Goal: Task Accomplishment & Management: Manage account settings

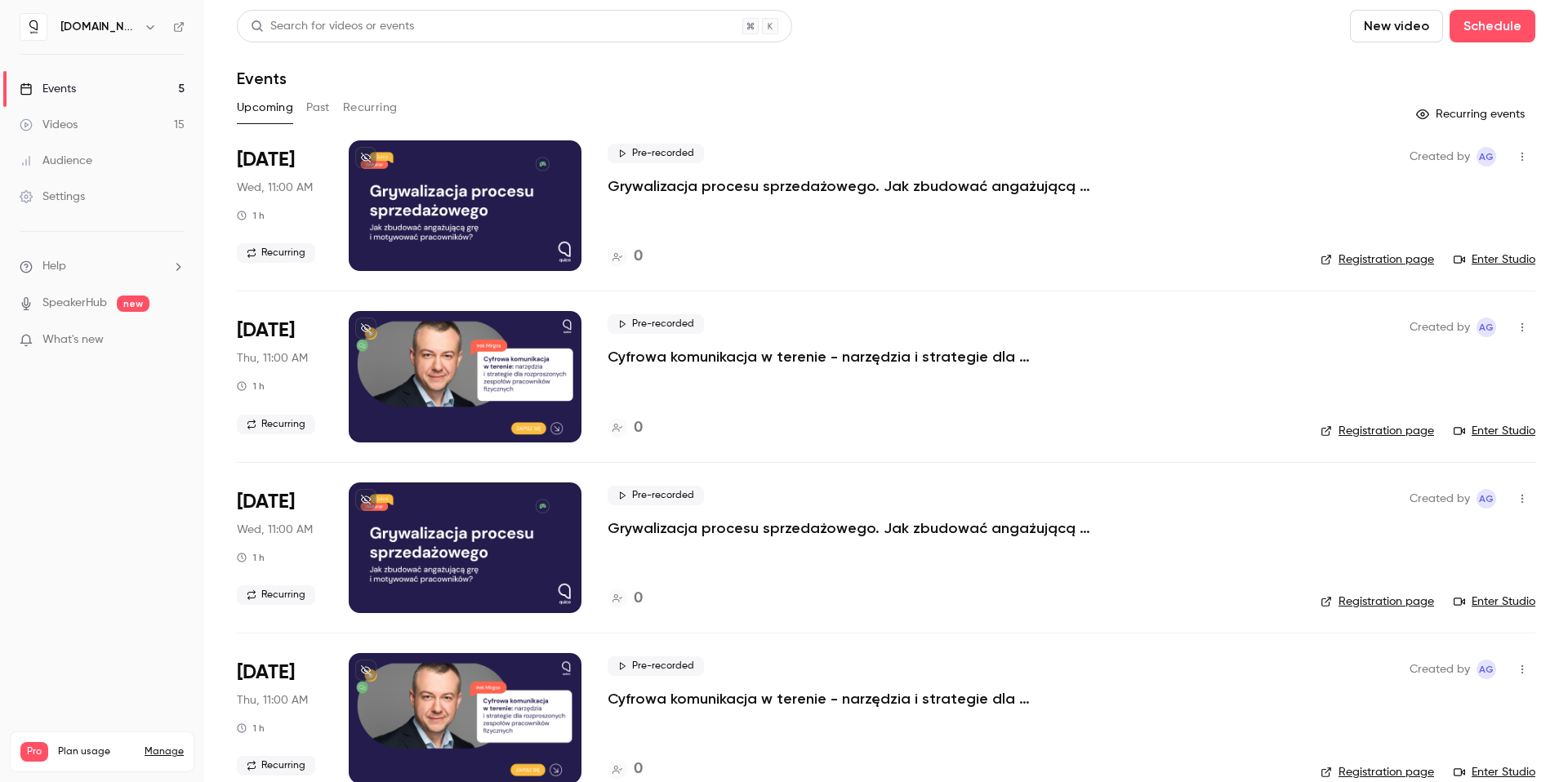
click at [160, 745] on link "Manage" at bounding box center [164, 752] width 40 height 14
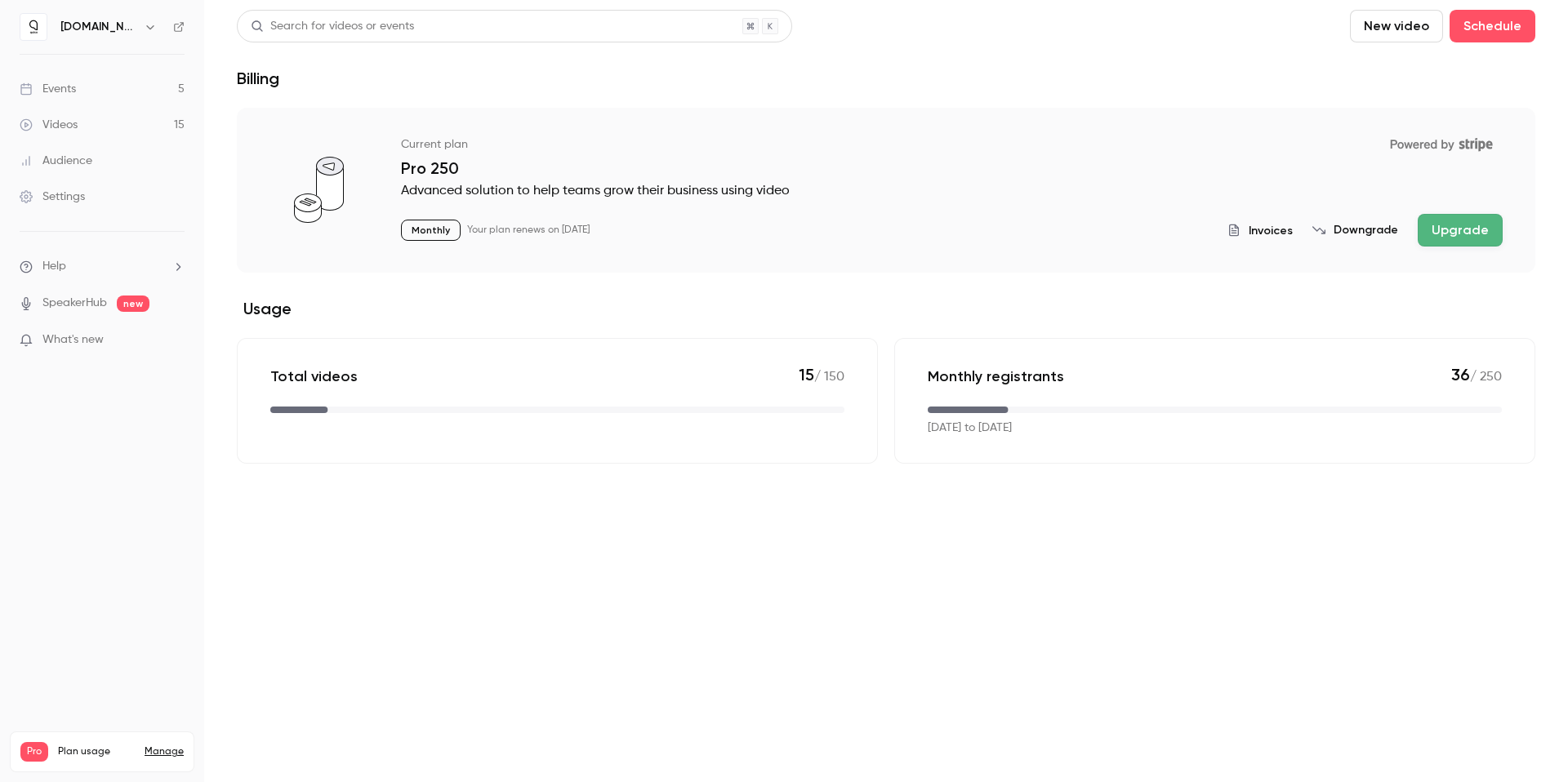
click at [163, 762] on div "Videos 15 / 150 Monthly registrants 36 / 250" at bounding box center [102, 791] width 163 height 59
click at [166, 745] on link "Manage" at bounding box center [164, 752] width 40 height 14
click at [146, 26] on icon "button" at bounding box center [150, 27] width 8 height 4
click at [113, 230] on div "Log out" at bounding box center [183, 237] width 247 height 16
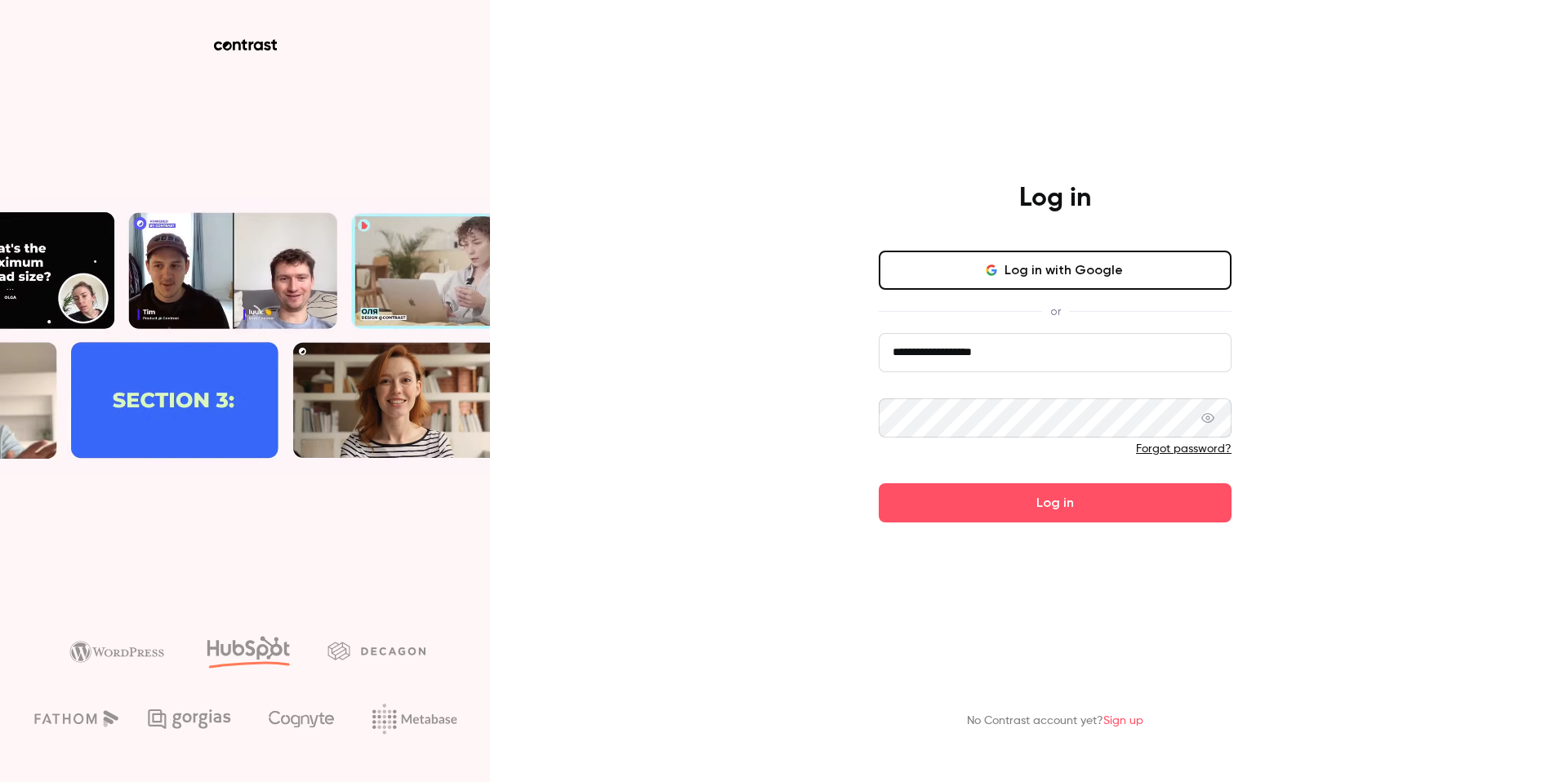
click at [988, 361] on input "**********" at bounding box center [1055, 353] width 353 height 40
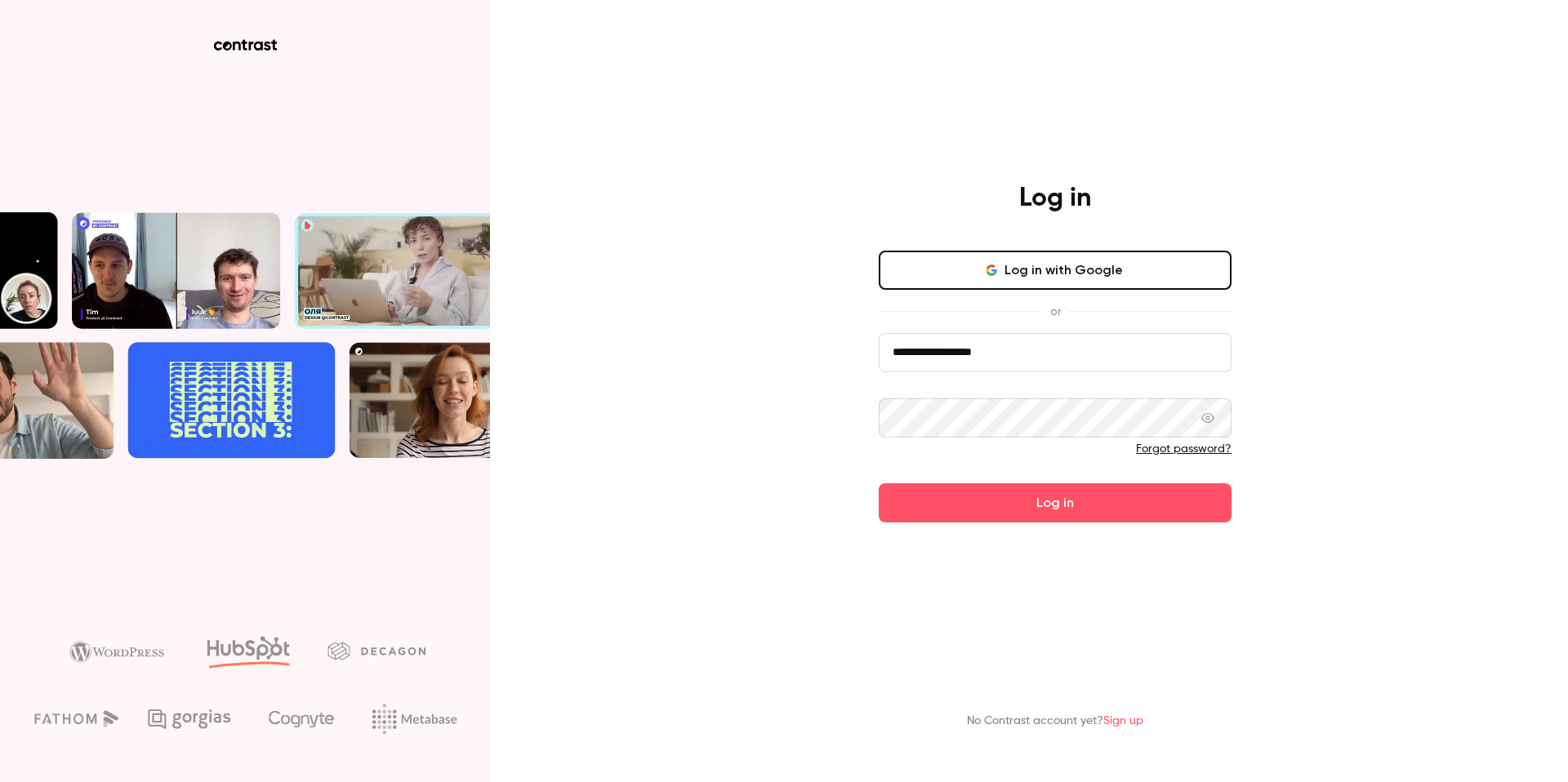
type input "**********"
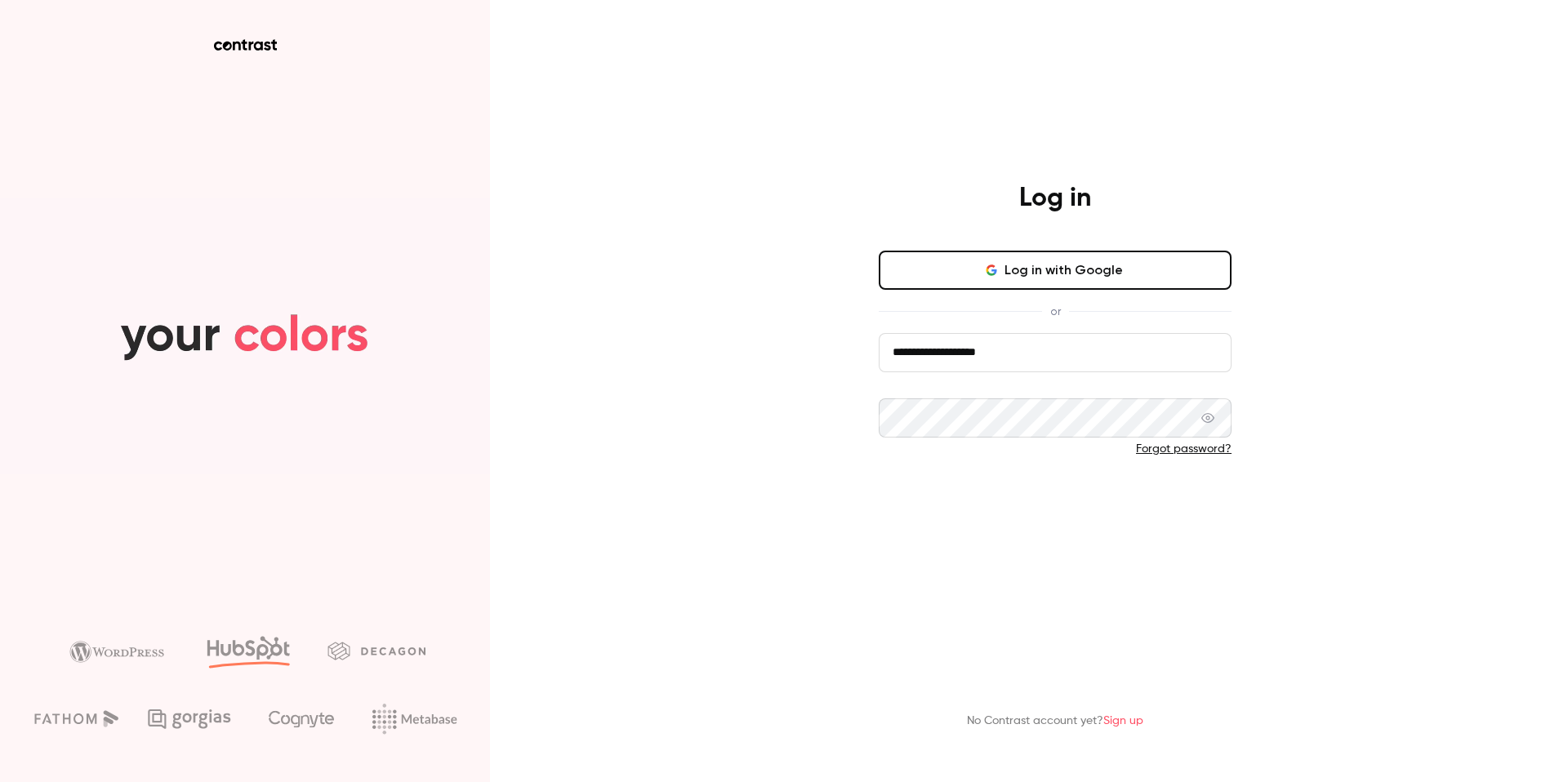
click at [1016, 503] on button "Log in" at bounding box center [1055, 503] width 353 height 40
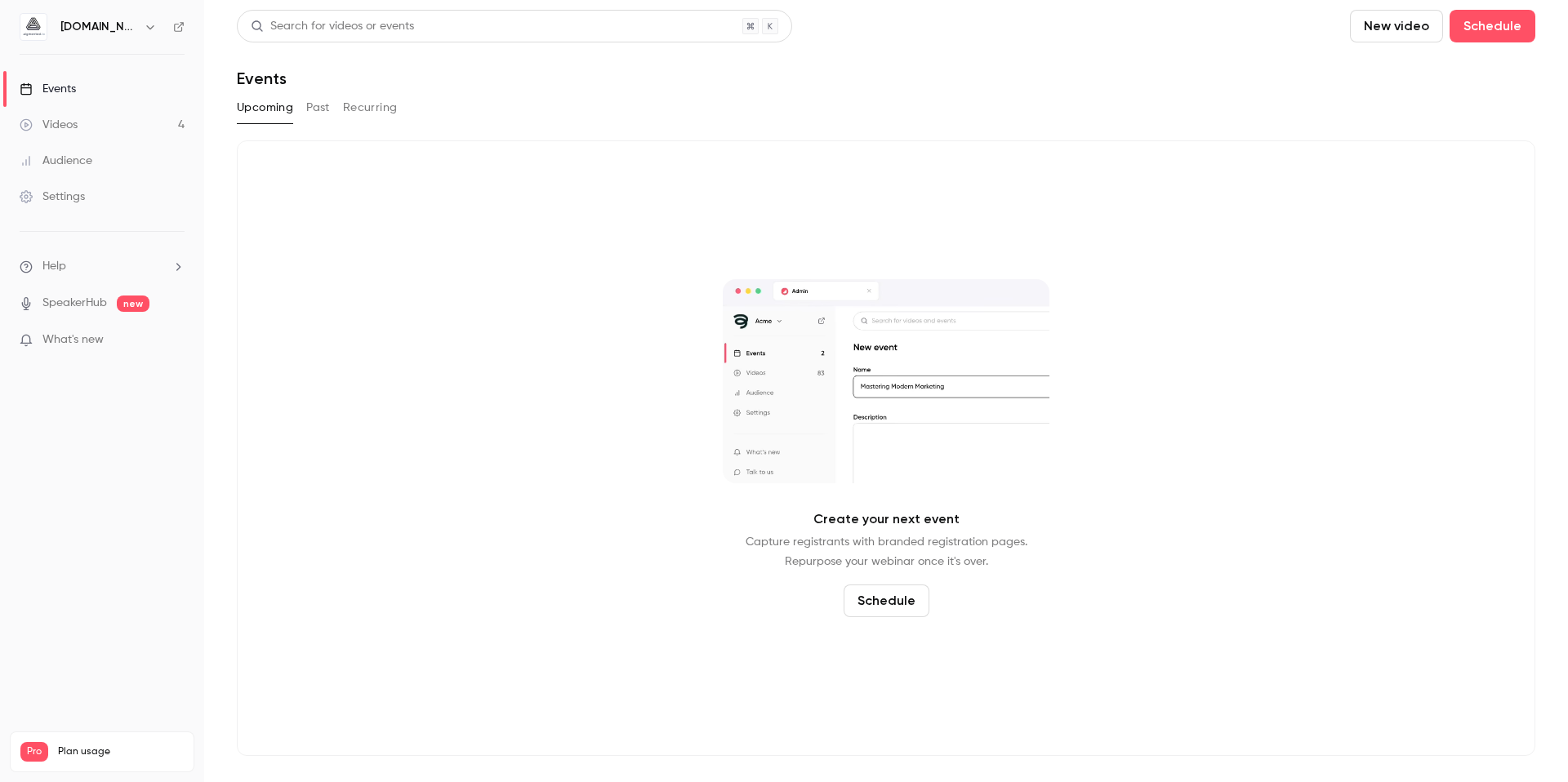
click at [146, 26] on icon "button" at bounding box center [150, 27] width 8 height 4
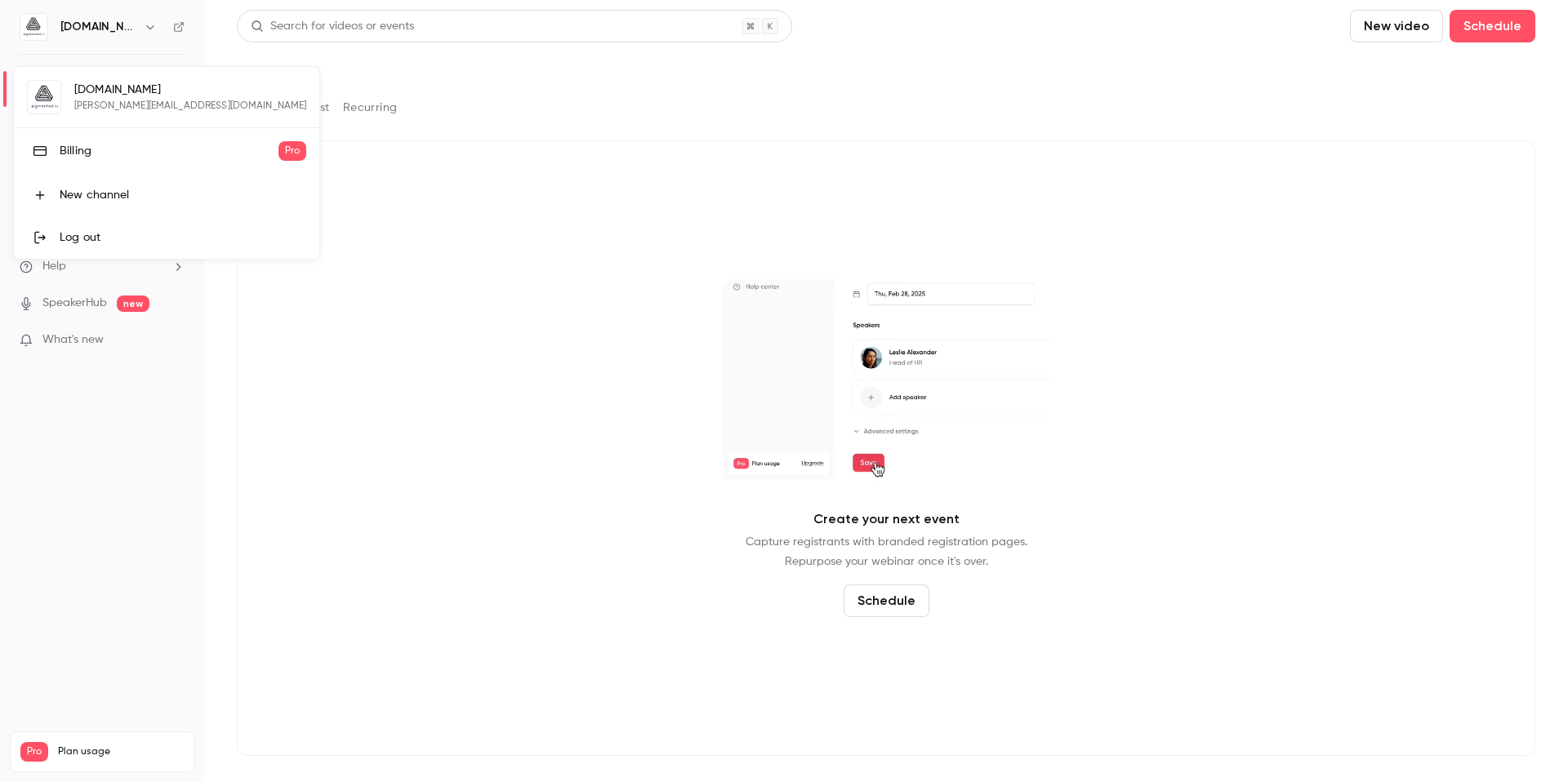
click at [105, 237] on div "Log out" at bounding box center [183, 237] width 247 height 16
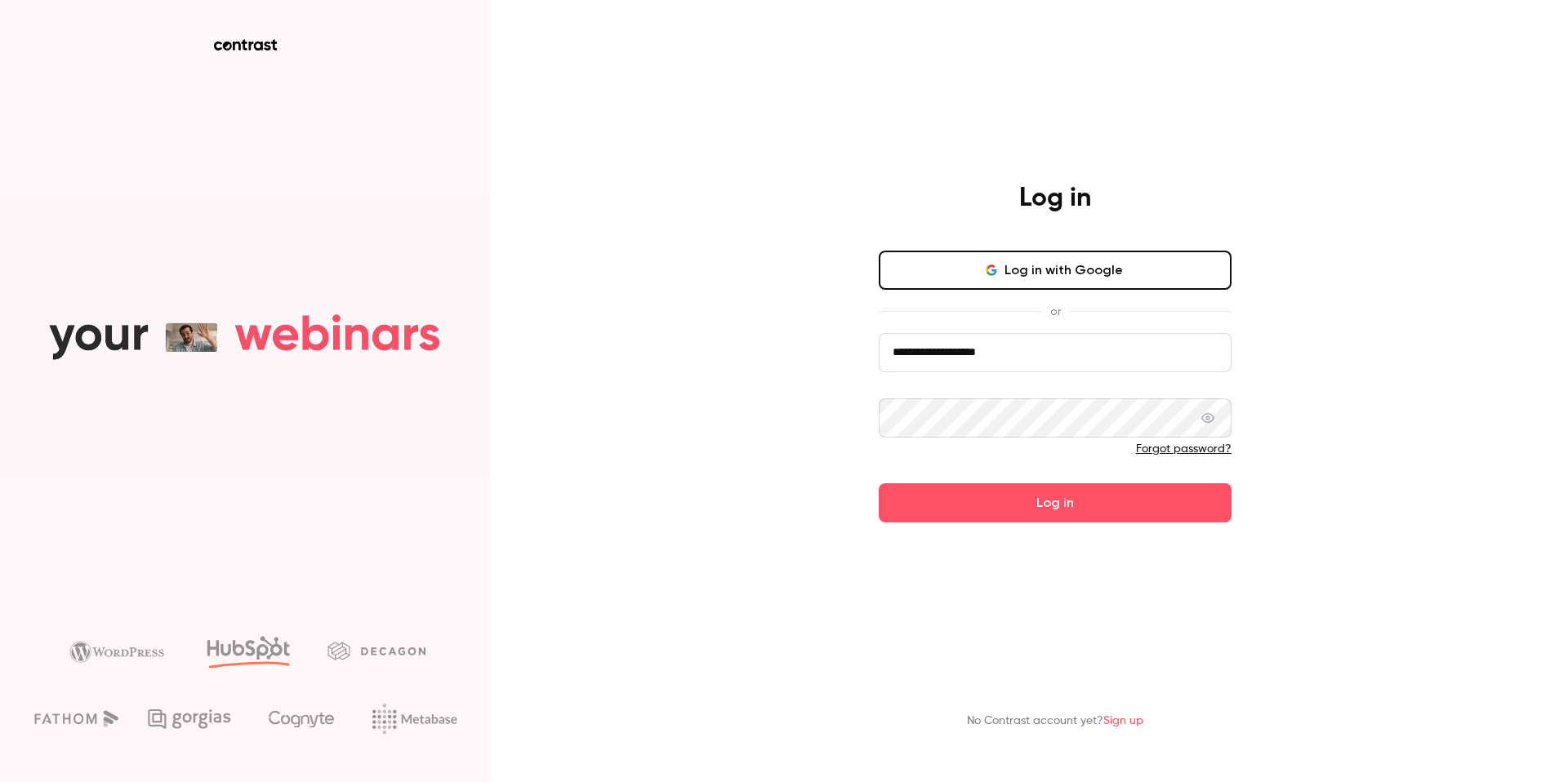
click at [1131, 344] on input "**********" at bounding box center [1055, 353] width 353 height 40
type input "**********"
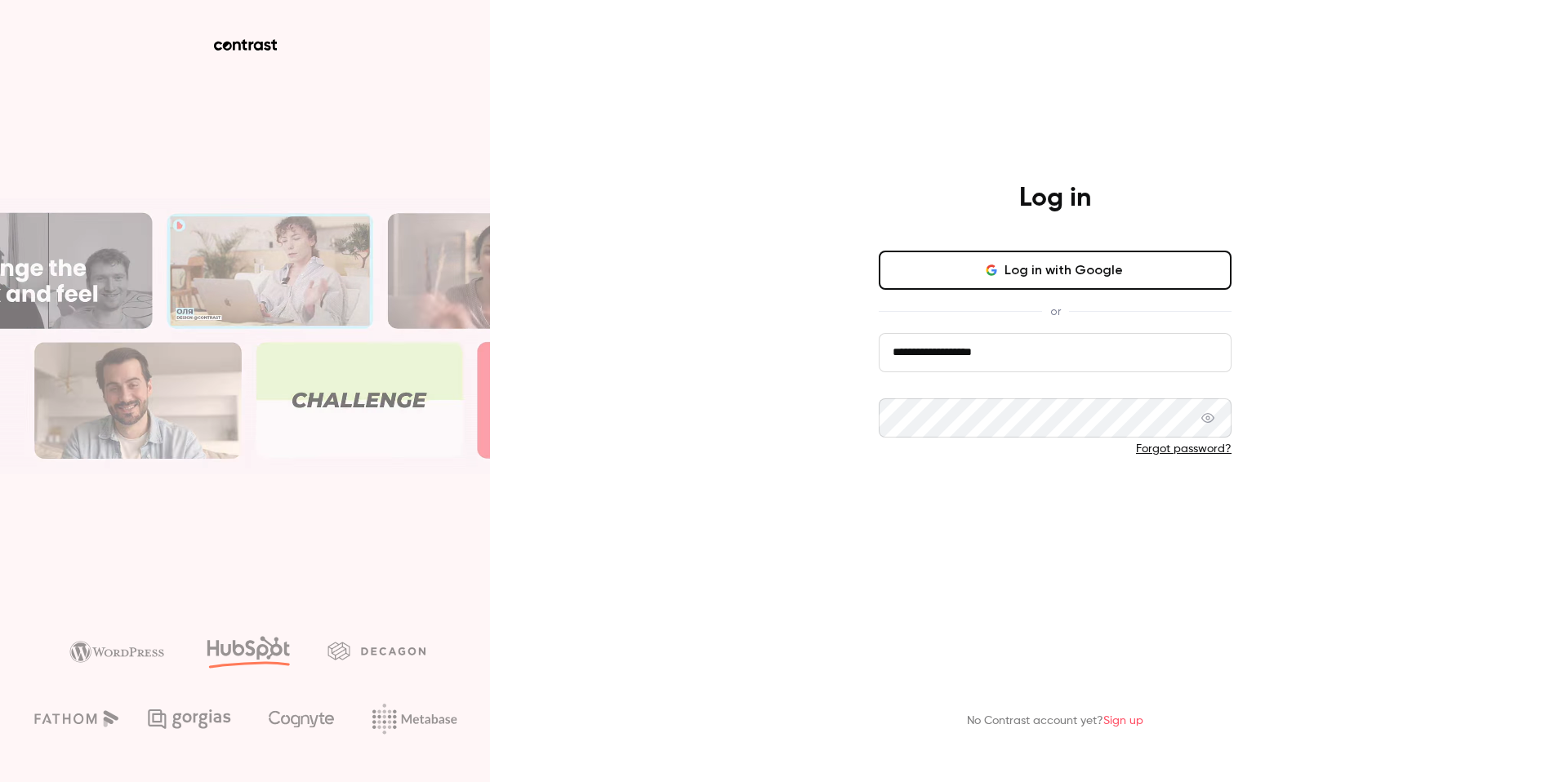
click at [1022, 504] on button "Log in" at bounding box center [1055, 503] width 353 height 40
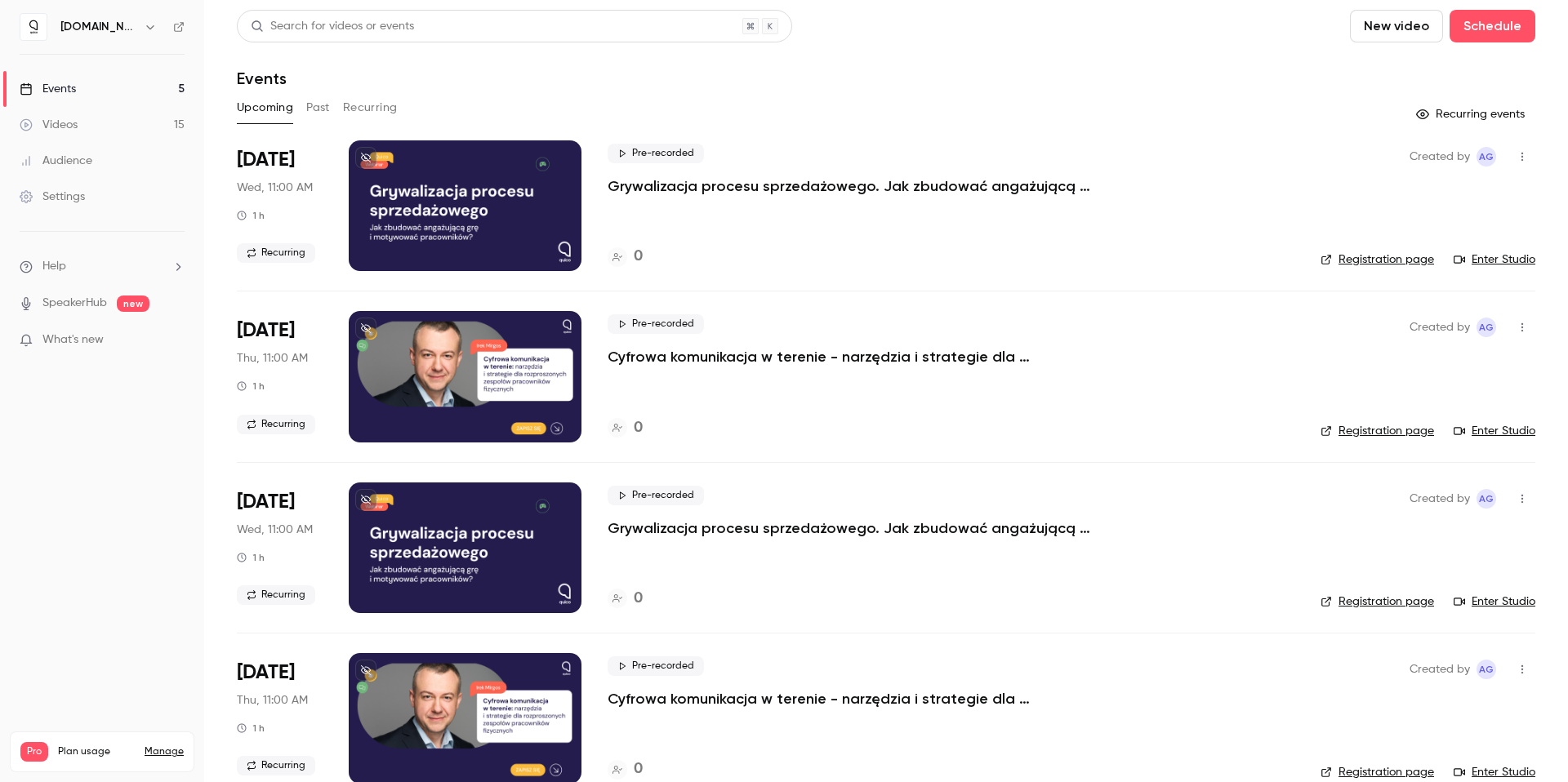
click at [338, 112] on div "Upcoming Past Recurring" at bounding box center [886, 107] width 1298 height 26
click at [339, 108] on div "Upcoming Past Recurring" at bounding box center [886, 107] width 1298 height 26
click at [331, 109] on div "Upcoming Past Recurring" at bounding box center [886, 107] width 1298 height 26
click at [325, 106] on button "Past" at bounding box center [318, 107] width 24 height 26
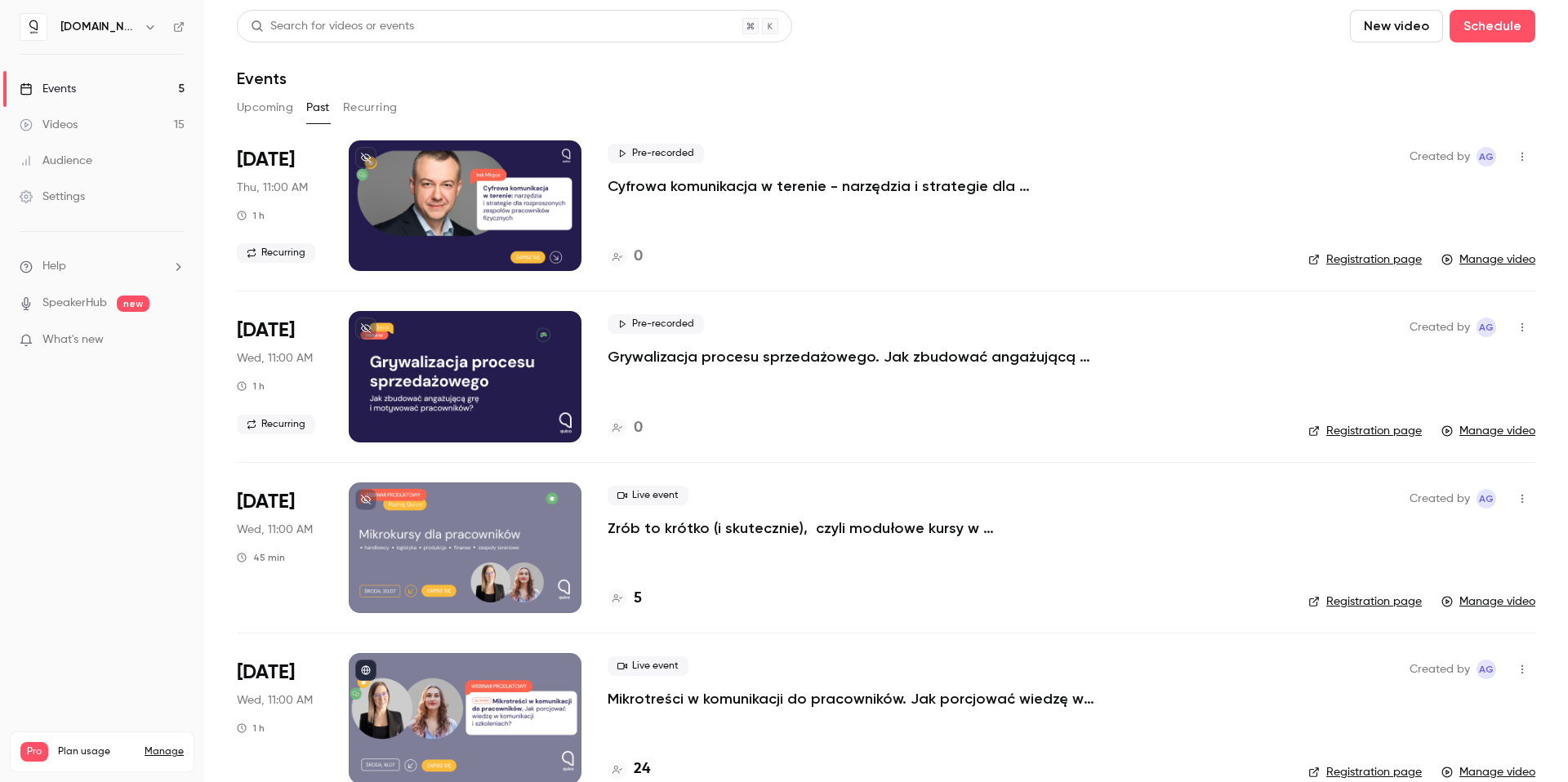
click at [1509, 327] on button "button" at bounding box center [1522, 327] width 26 height 26
click at [1401, 495] on div "Delete" at bounding box center [1447, 496] width 124 height 16
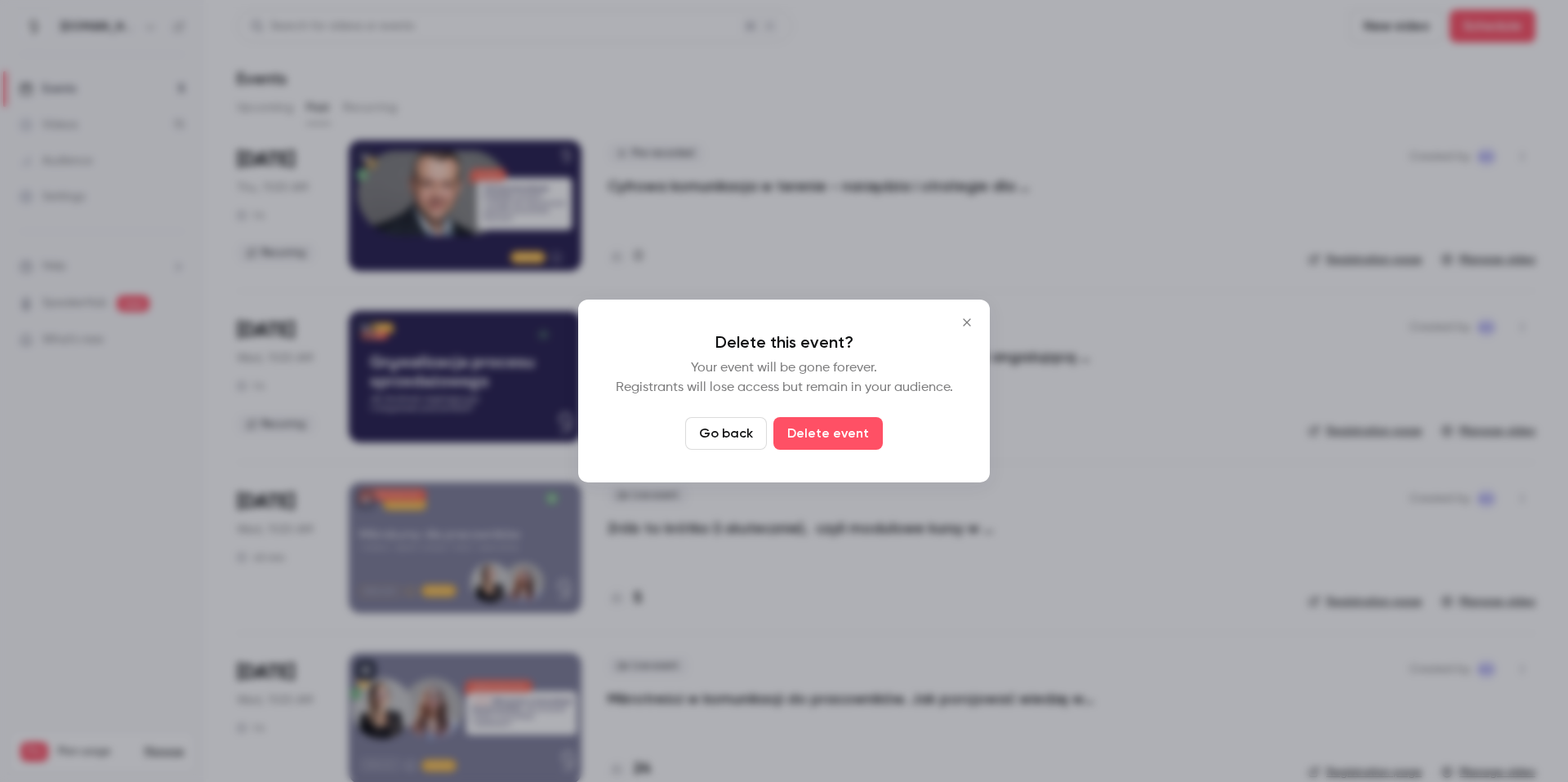
click at [974, 324] on icon "Close" at bounding box center [967, 323] width 19 height 14
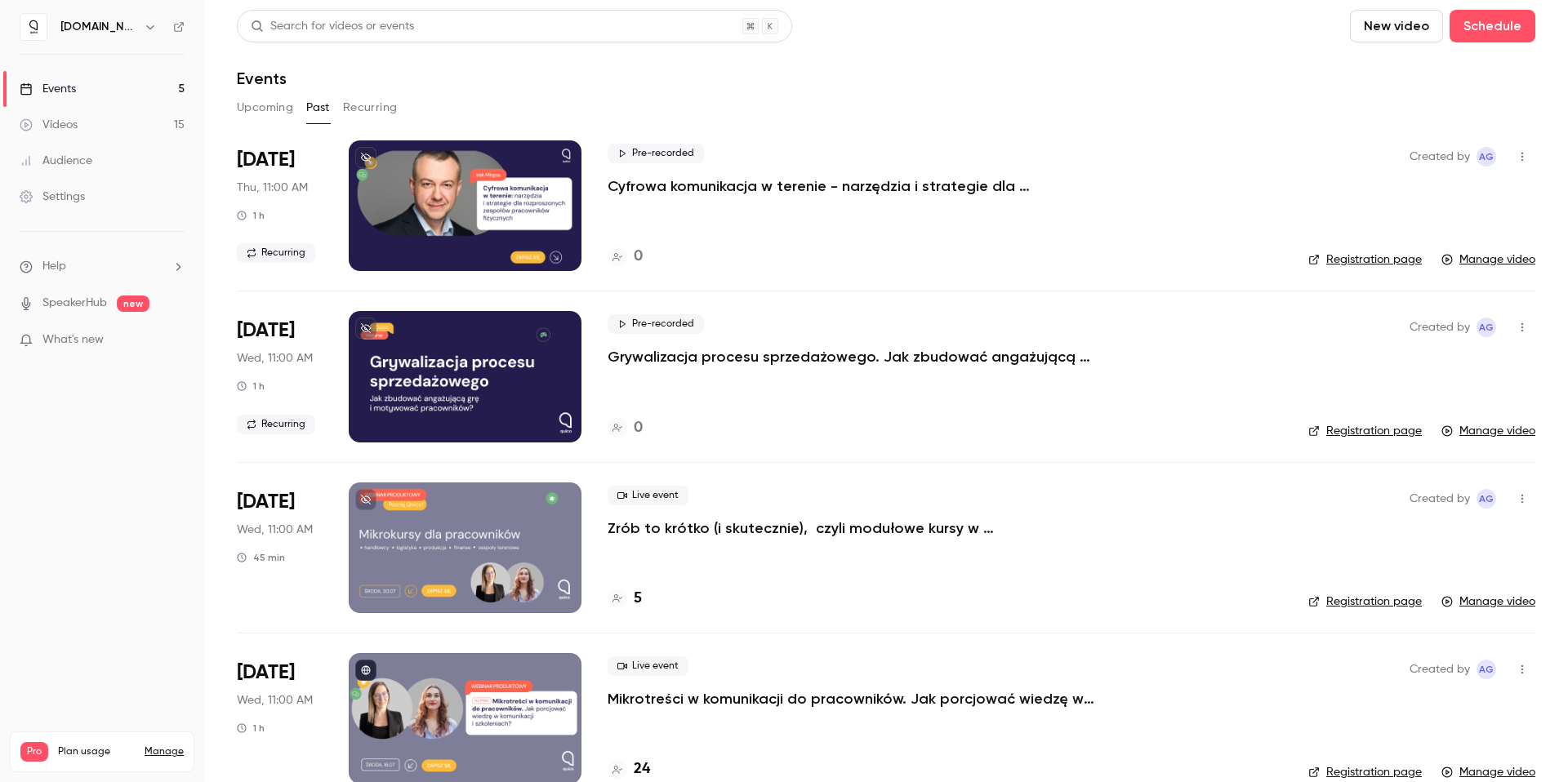
click at [1516, 323] on icon "button" at bounding box center [1523, 328] width 14 height 12
click at [1387, 490] on div "Delete" at bounding box center [1447, 496] width 124 height 16
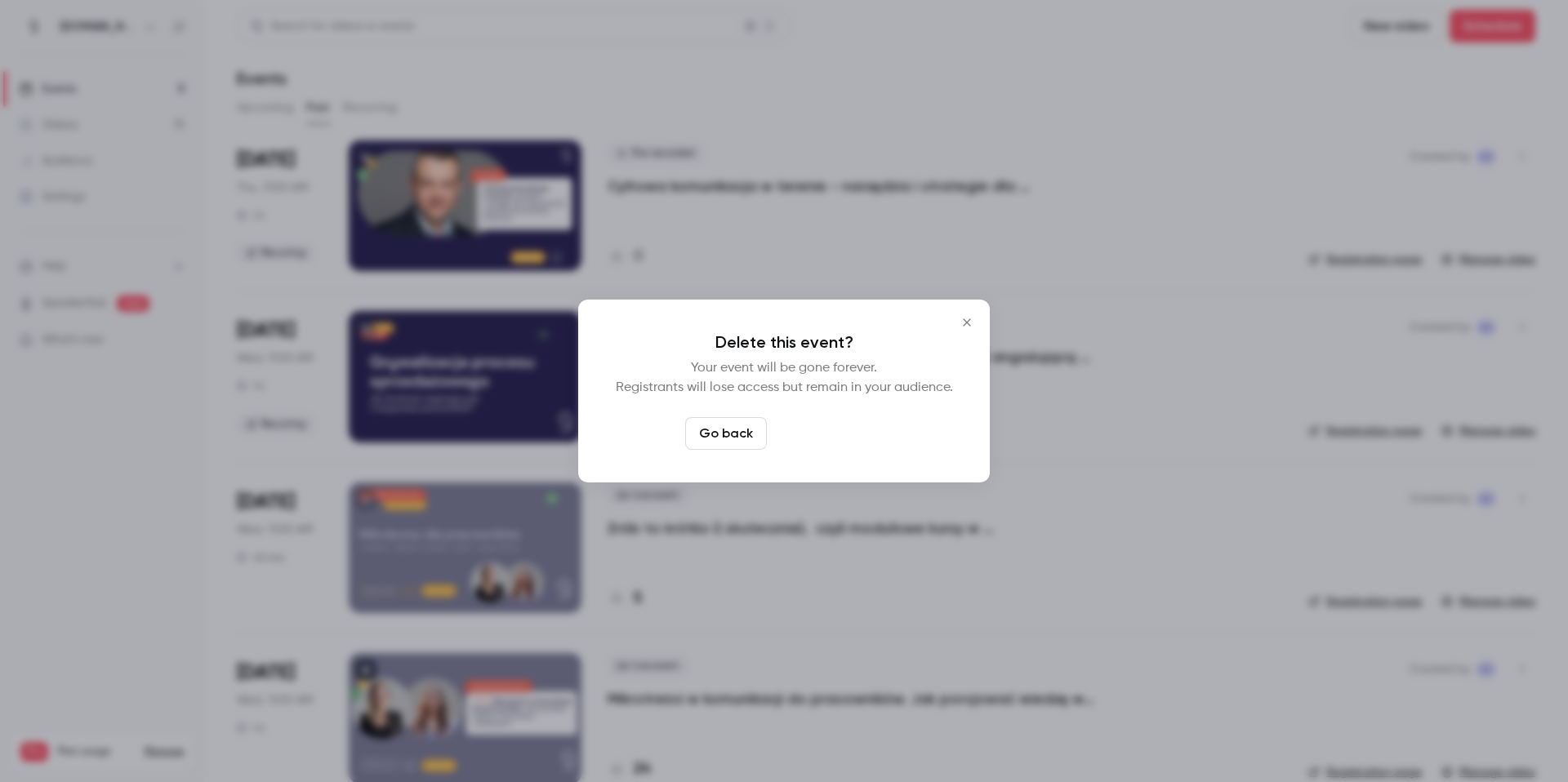
click at [846, 438] on button "Delete event" at bounding box center [828, 434] width 109 height 33
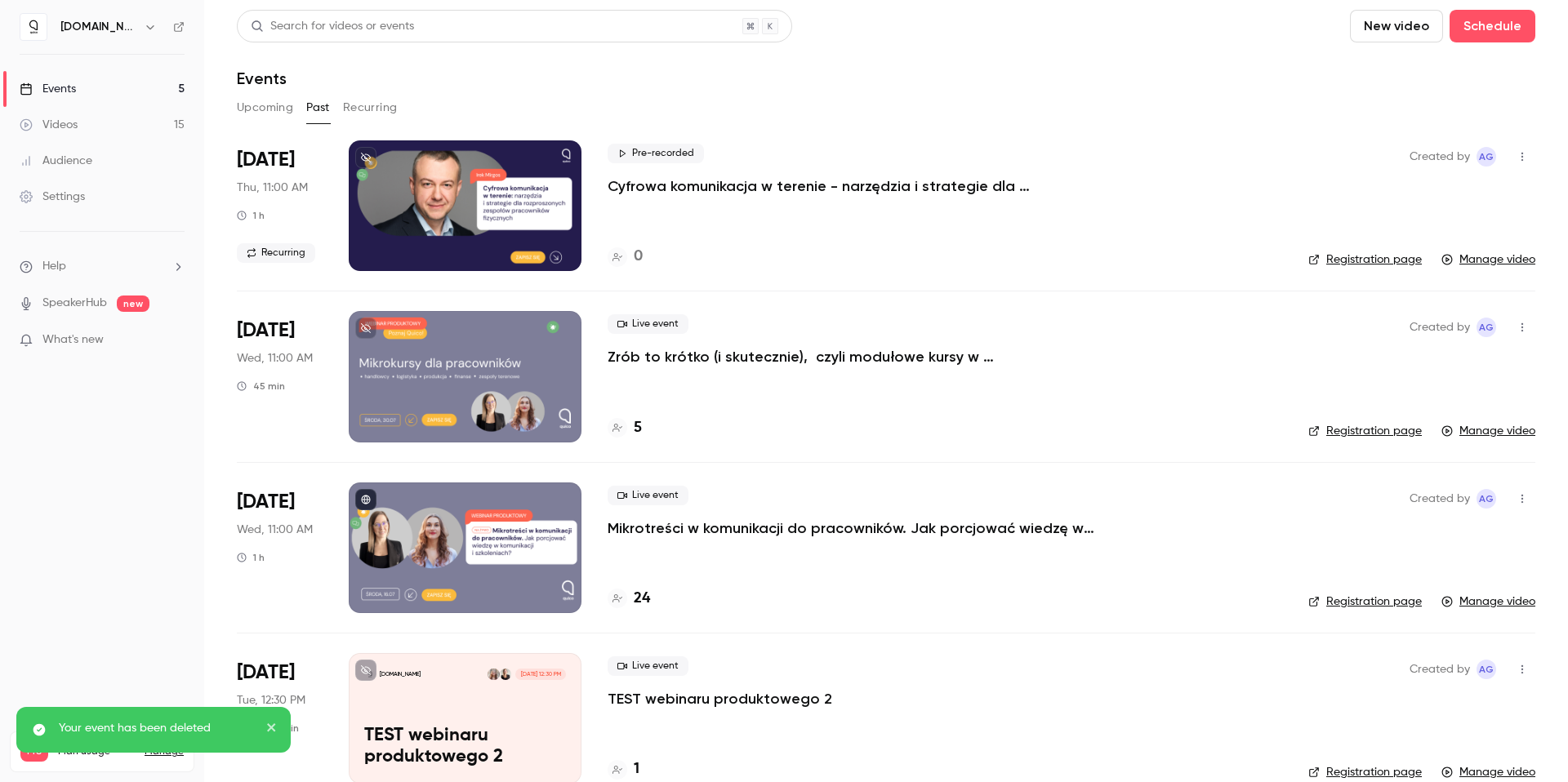
click at [988, 208] on div "Pre-recorded Cyfrowa komunikacja w terenie - narzędzia i strategie dla rozprosz…" at bounding box center [945, 205] width 675 height 130
click at [1509, 150] on button "button" at bounding box center [1522, 157] width 26 height 26
click at [1388, 319] on div "Delete" at bounding box center [1447, 326] width 124 height 16
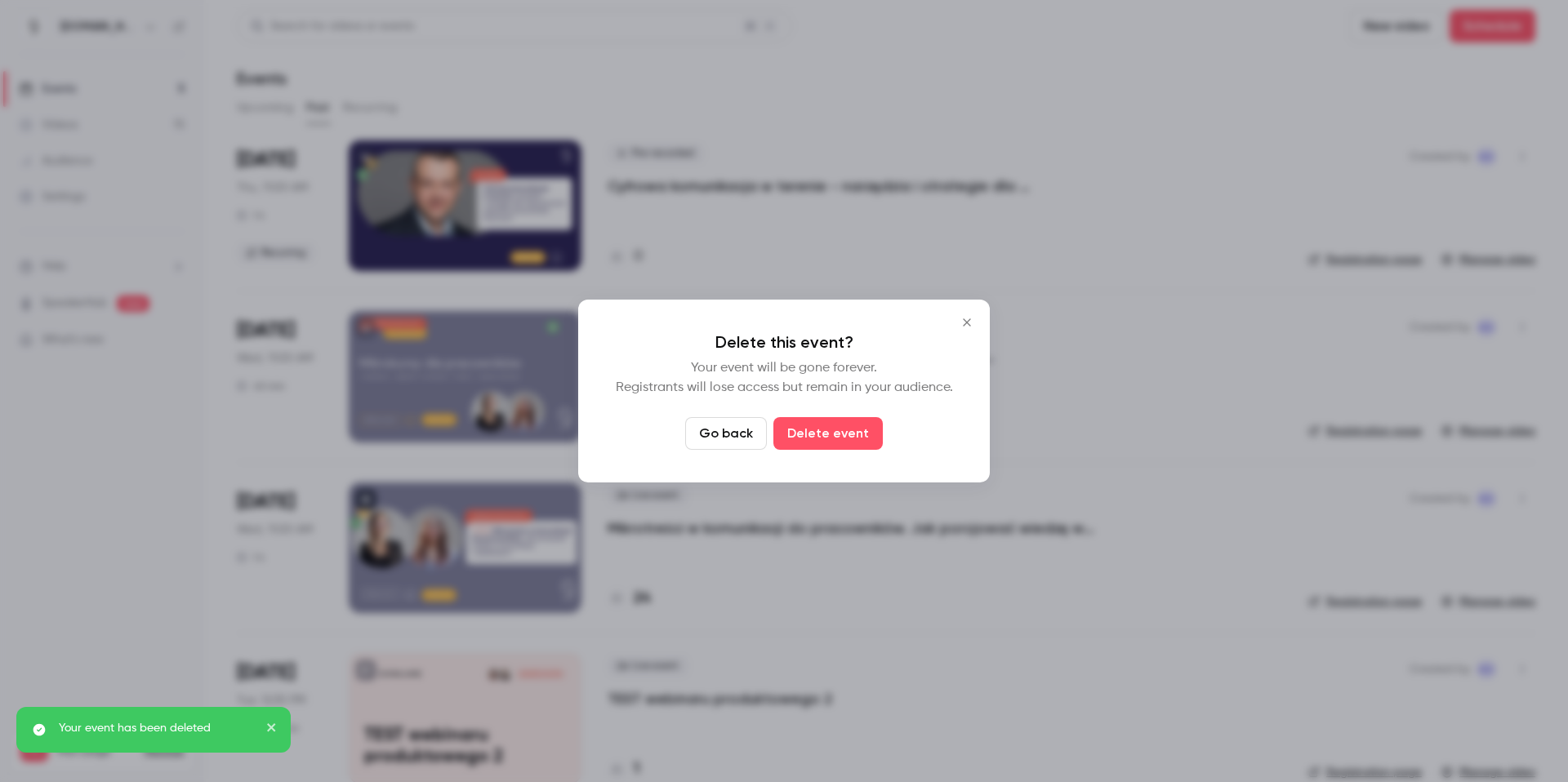
click at [840, 429] on button "Delete event" at bounding box center [828, 434] width 109 height 33
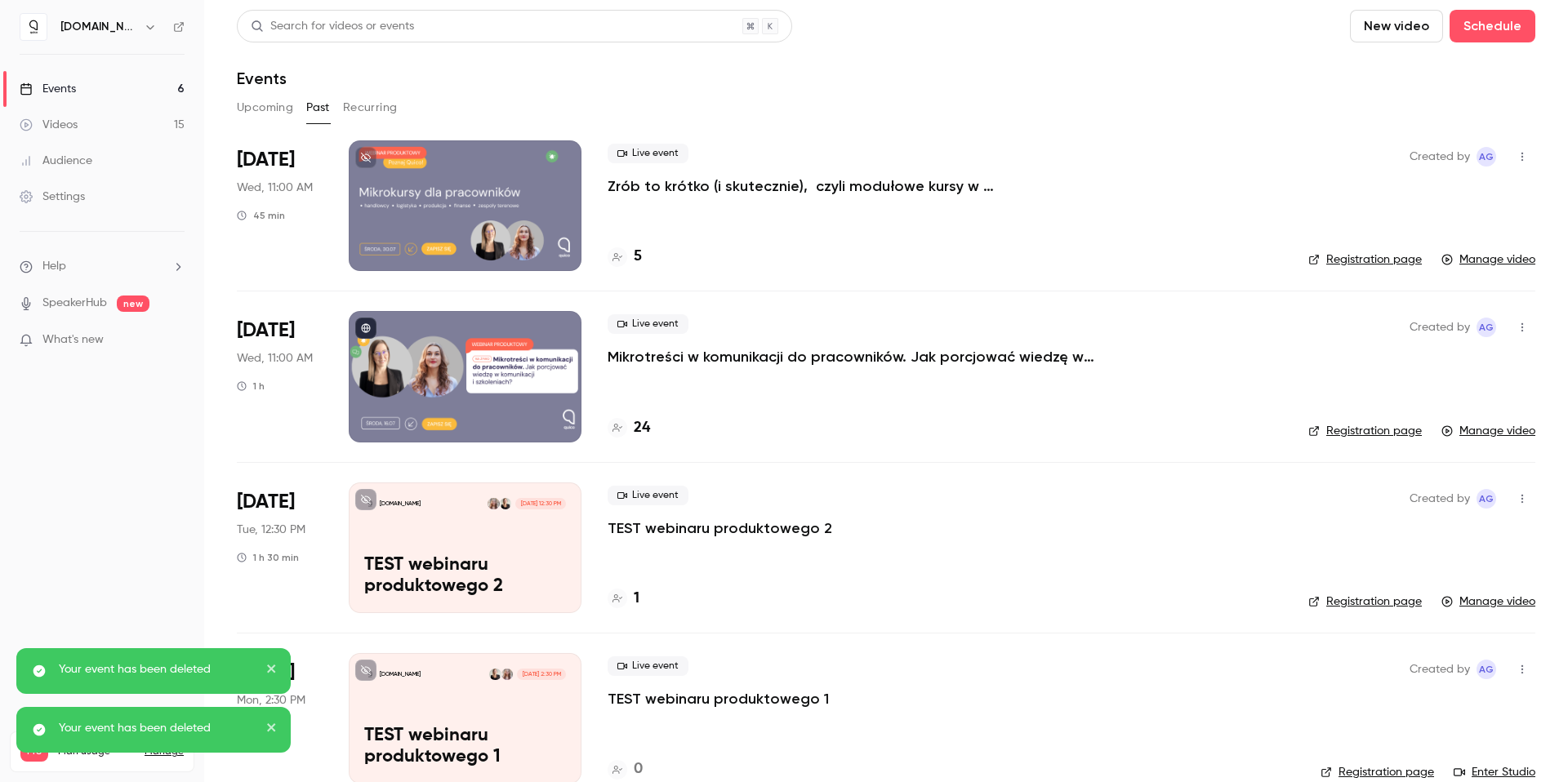
click at [371, 111] on button "Recurring" at bounding box center [370, 107] width 55 height 26
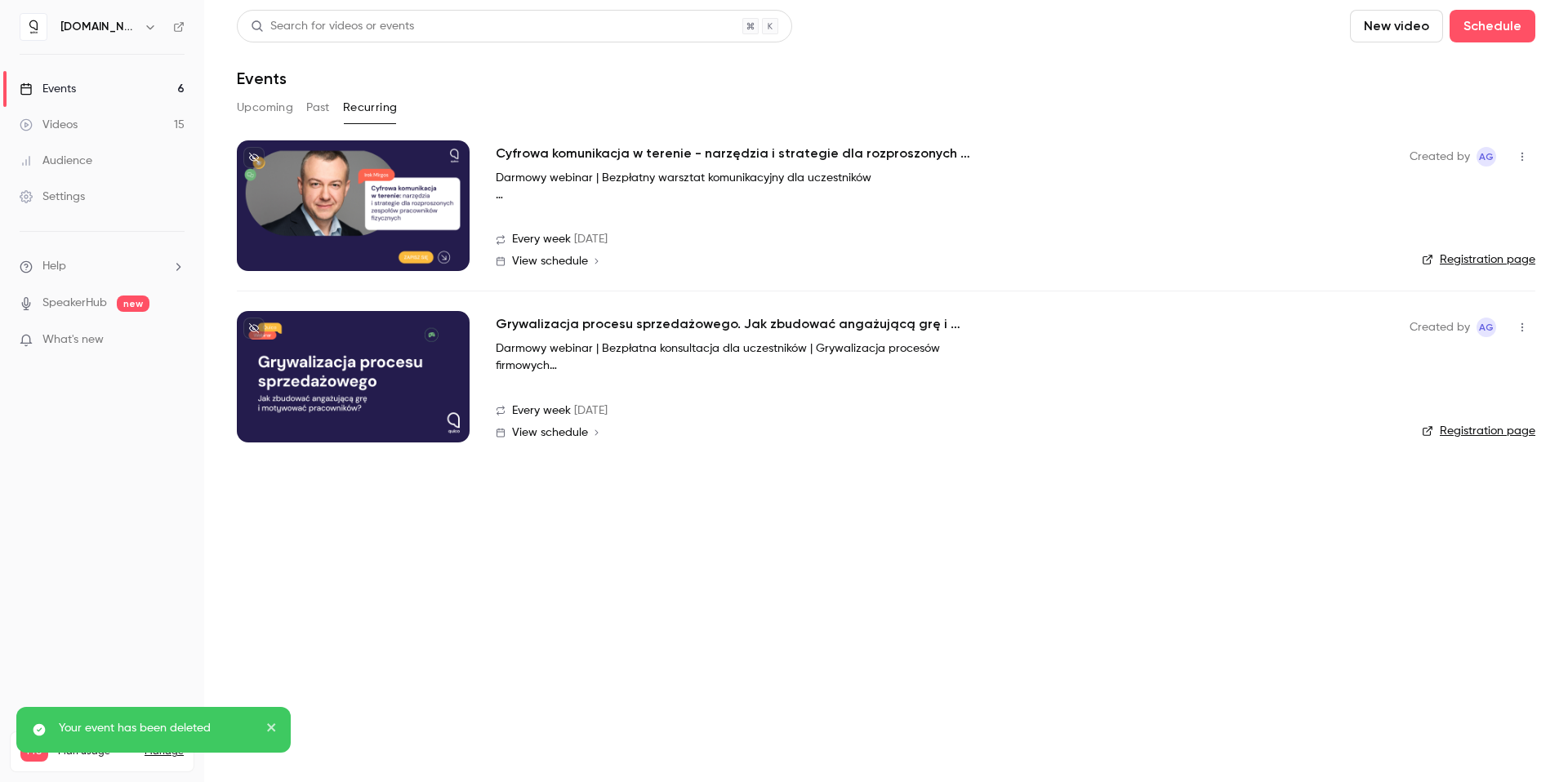
click at [259, 100] on button "Upcoming" at bounding box center [265, 107] width 56 height 26
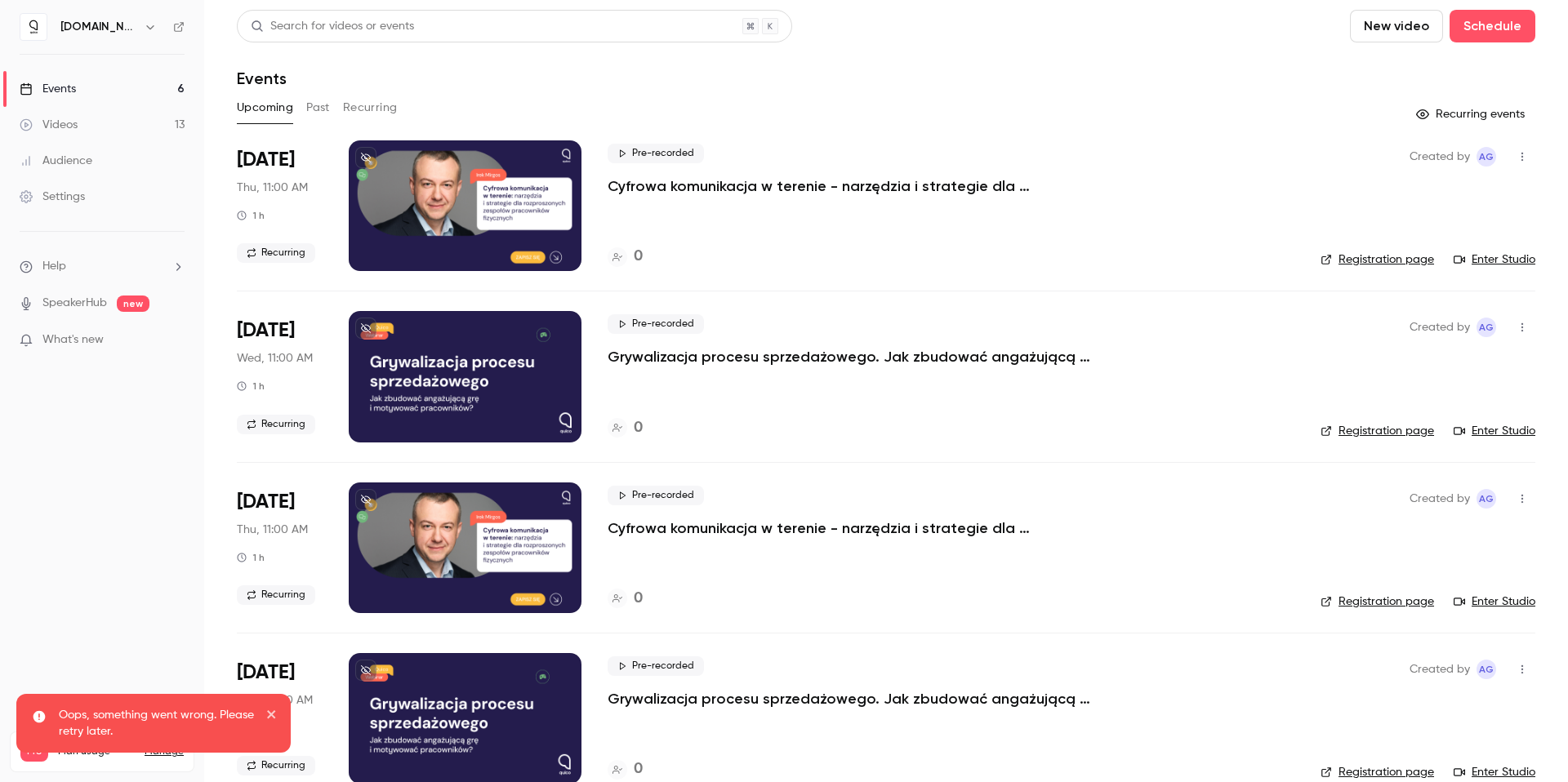
click at [381, 107] on button "Recurring" at bounding box center [370, 107] width 55 height 26
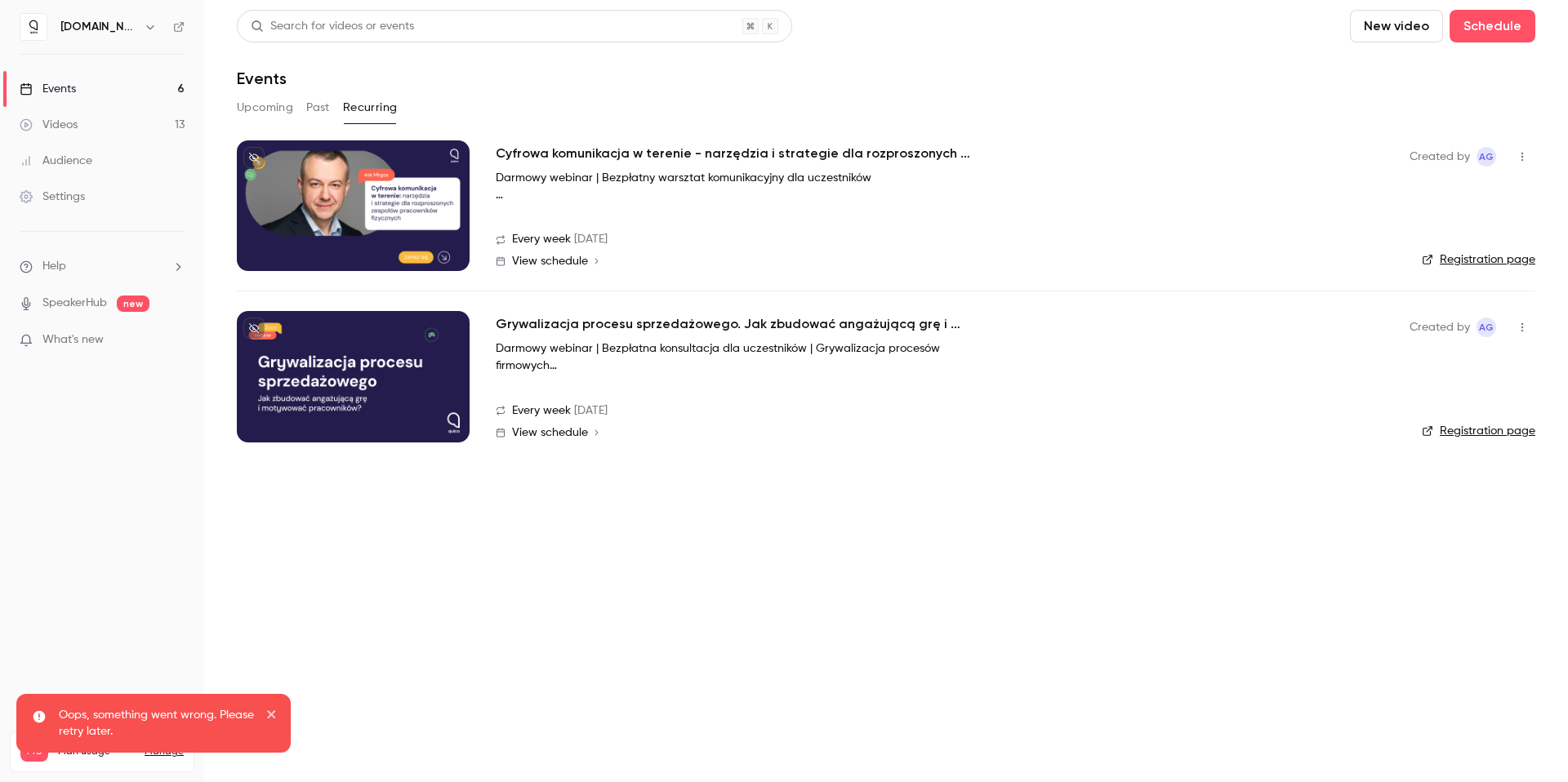
click at [312, 108] on button "Past" at bounding box center [318, 107] width 24 height 26
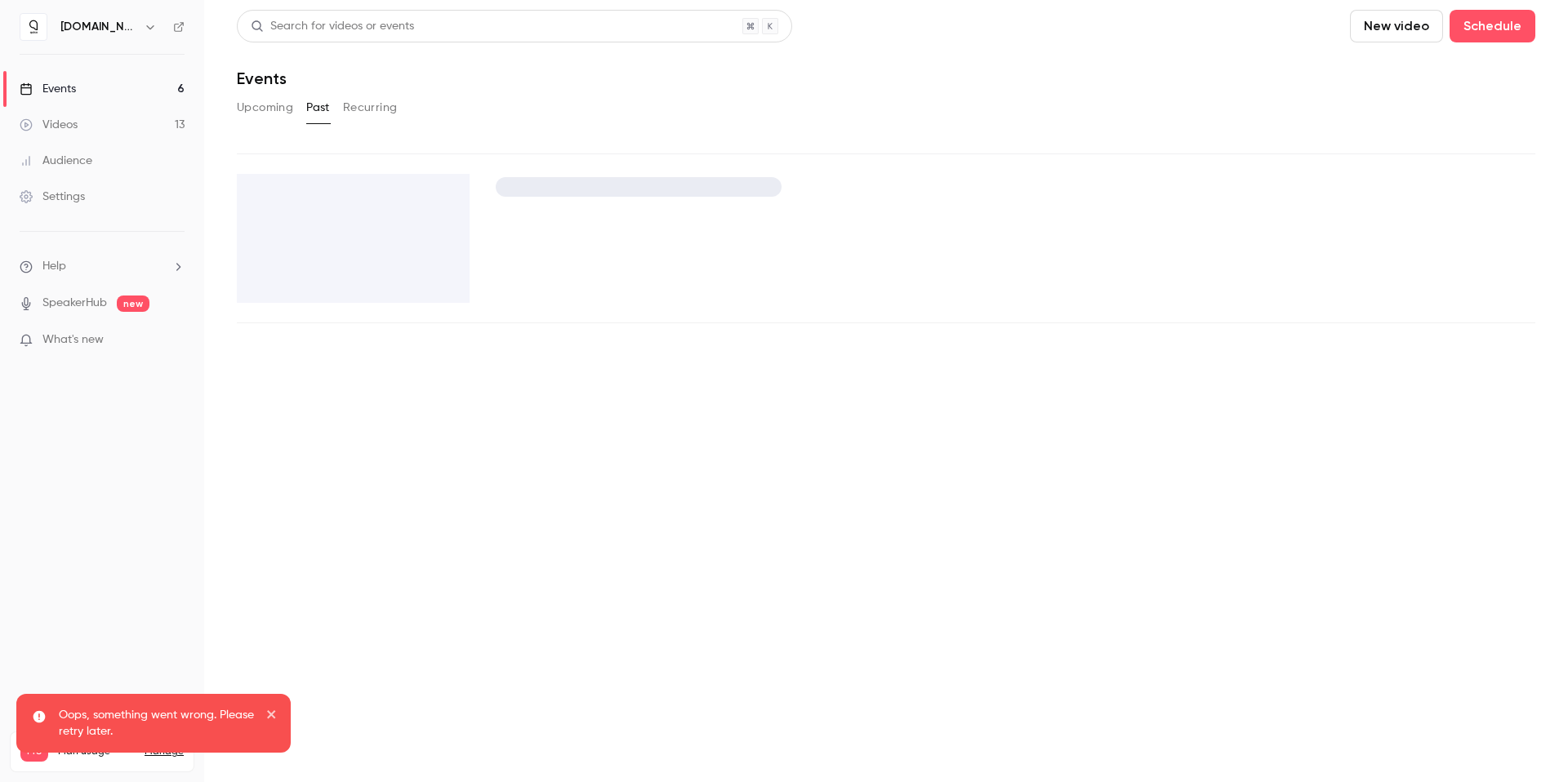
click at [270, 108] on button "Upcoming" at bounding box center [265, 107] width 56 height 26
